Goal: Task Accomplishment & Management: Complete application form

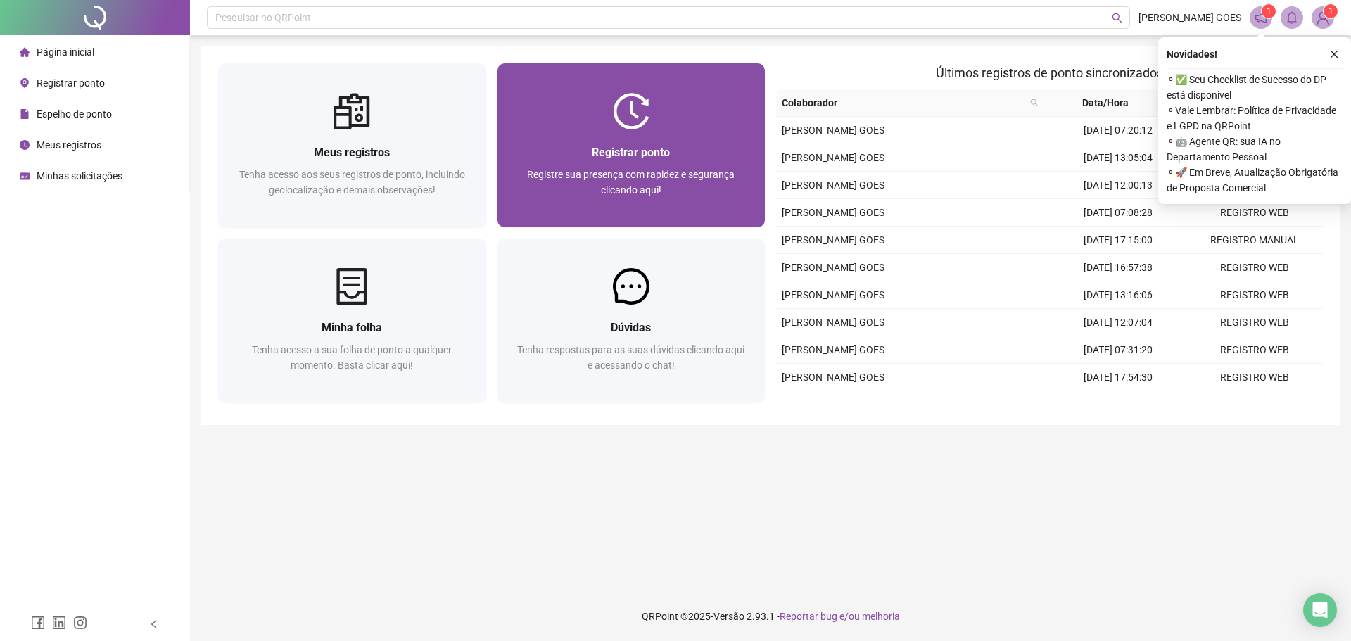
click at [648, 170] on span "Registre sua presença com rapidez e segurança clicando aqui!" at bounding box center [631, 182] width 208 height 27
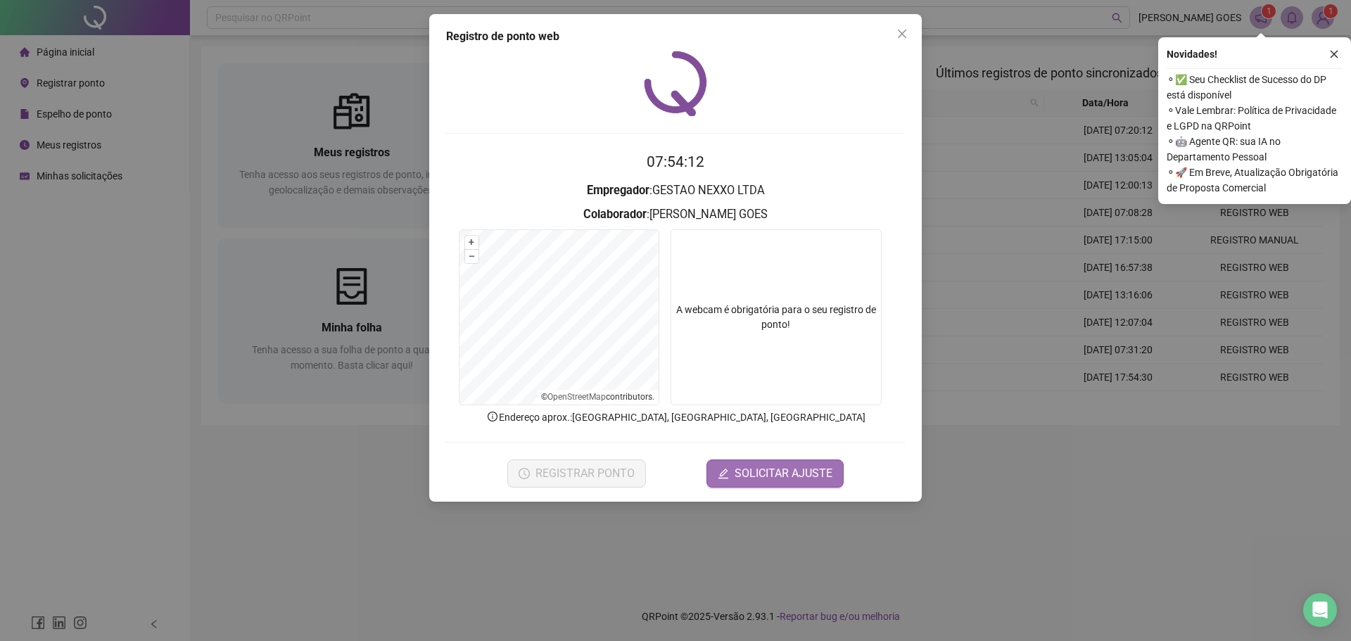
click at [737, 469] on span "SOLICITAR AJUSTE" at bounding box center [784, 473] width 98 height 17
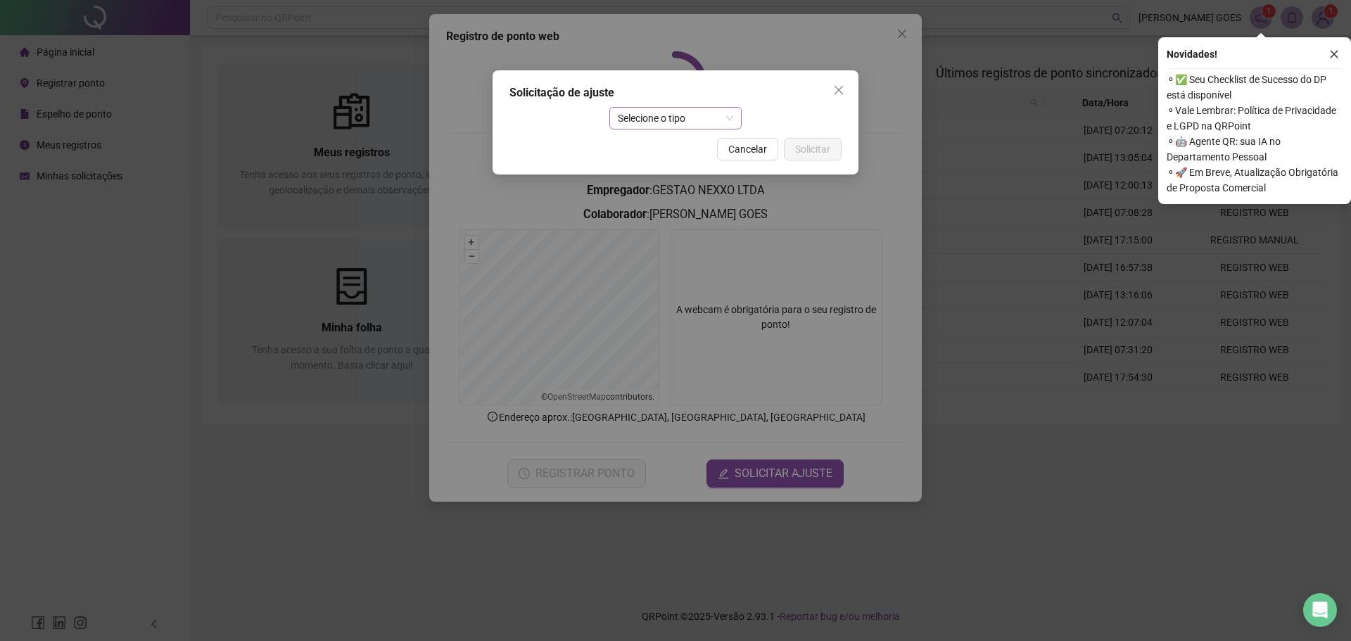
click at [711, 122] on span "Selecione o tipo" at bounding box center [676, 118] width 116 height 21
click at [675, 147] on div "Ajuste manual" at bounding box center [676, 146] width 110 height 15
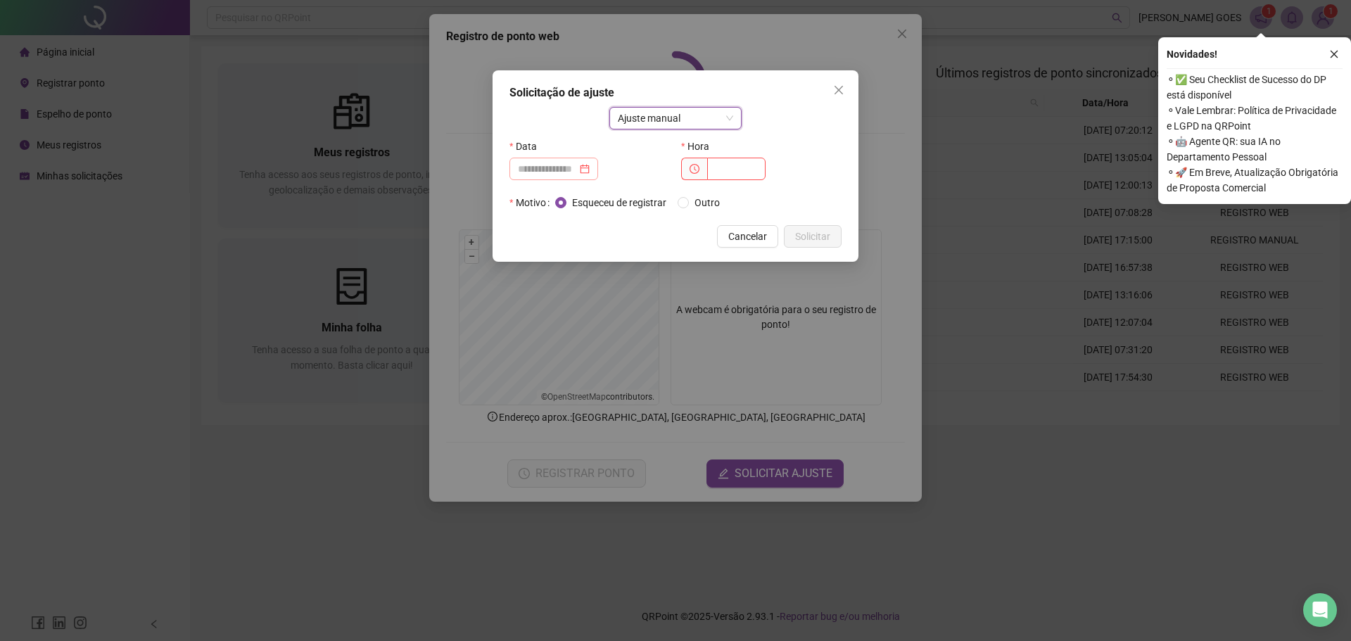
click at [590, 170] on div at bounding box center [554, 168] width 72 height 15
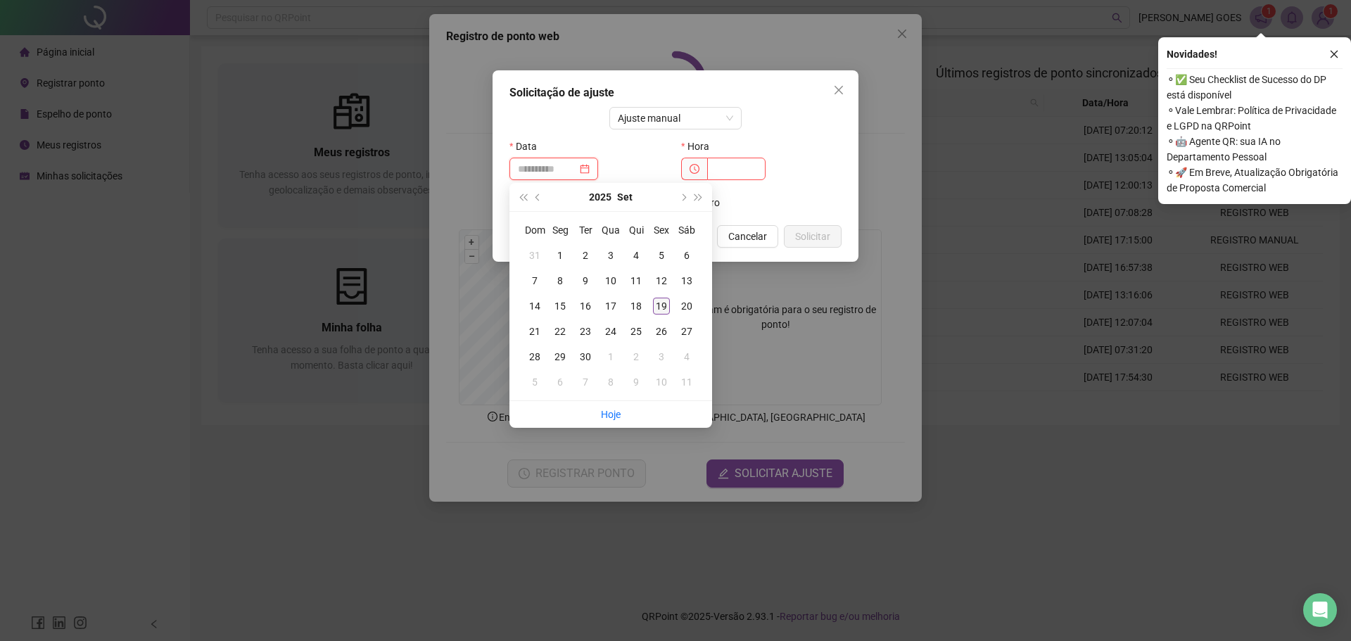
type input "**********"
click at [659, 300] on div "19" at bounding box center [661, 306] width 17 height 17
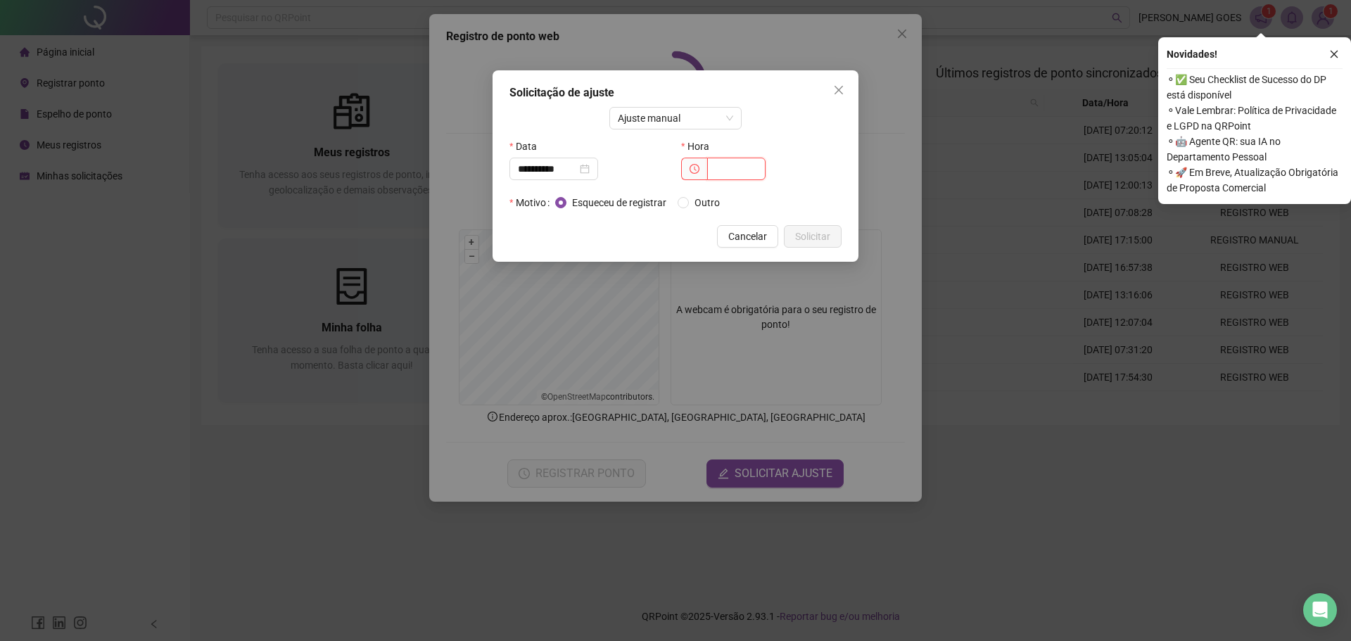
click at [737, 161] on input "text" at bounding box center [736, 169] width 58 height 23
type input "*****"
click at [822, 230] on span "Solicitar" at bounding box center [812, 236] width 35 height 15
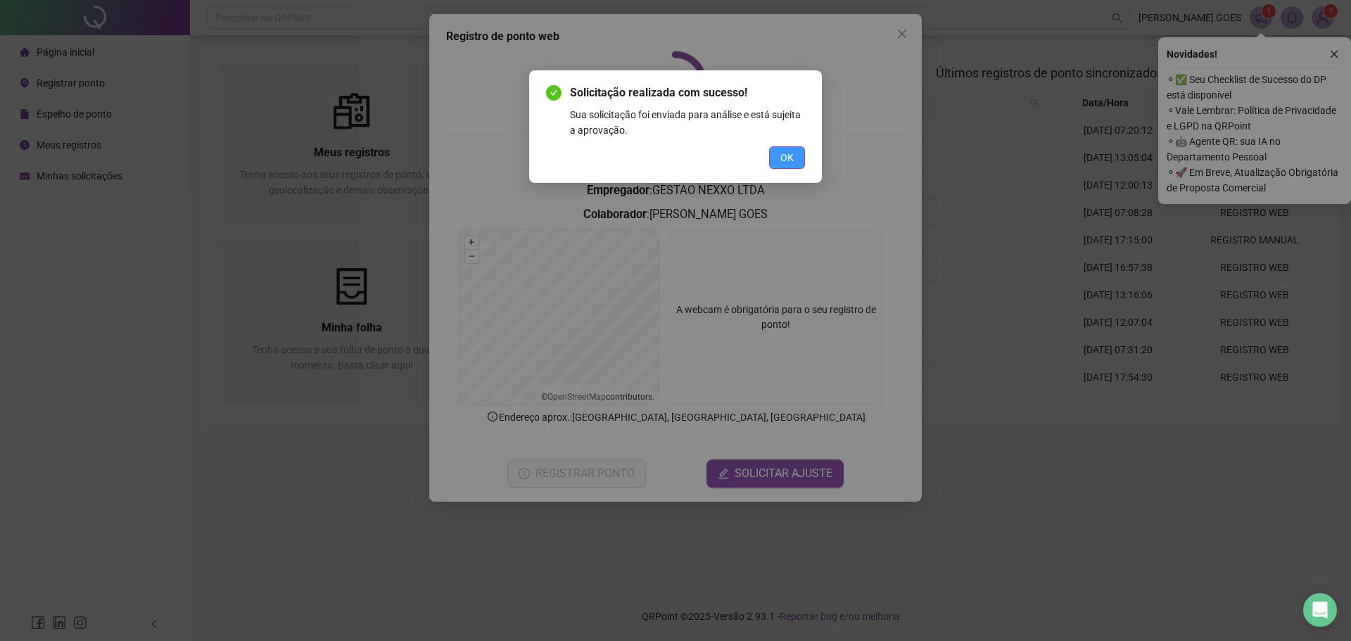
click at [799, 161] on button "OK" at bounding box center [787, 157] width 36 height 23
